Goal: Browse casually: Explore the website without a specific task or goal

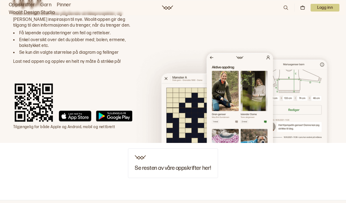
scroll to position [722, 0]
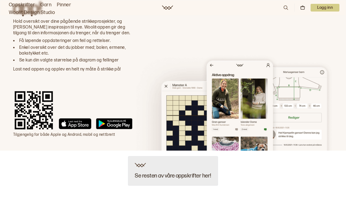
click at [168, 173] on h3 "Se resten av våre oppskrifter her!" at bounding box center [173, 176] width 76 height 6
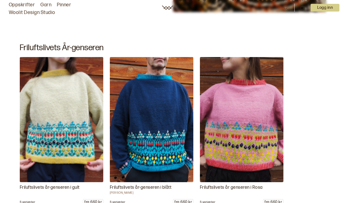
scroll to position [1212, 0]
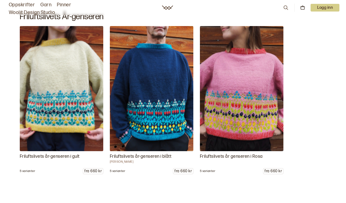
click at [344, 159] on div "Friluftslivets år-genseren i gult 5 varianter fra 660 kr Friluftslivets år-gens…" at bounding box center [173, 100] width 346 height 148
drag, startPoint x: 344, startPoint y: 159, endPoint x: 344, endPoint y: 172, distance: 13.5
click at [344, 172] on div "Friluftslivets år-genseren i gult 5 varianter fra 660 kr Friluftslivets år-gens…" at bounding box center [173, 100] width 346 height 148
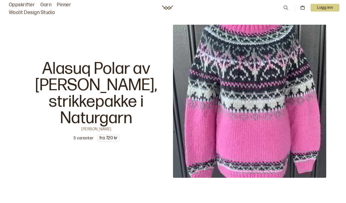
scroll to position [1402, 0]
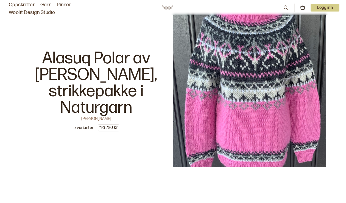
drag, startPoint x: 345, startPoint y: 128, endPoint x: 344, endPoint y: 145, distance: 16.5
